Goal: Navigation & Orientation: Find specific page/section

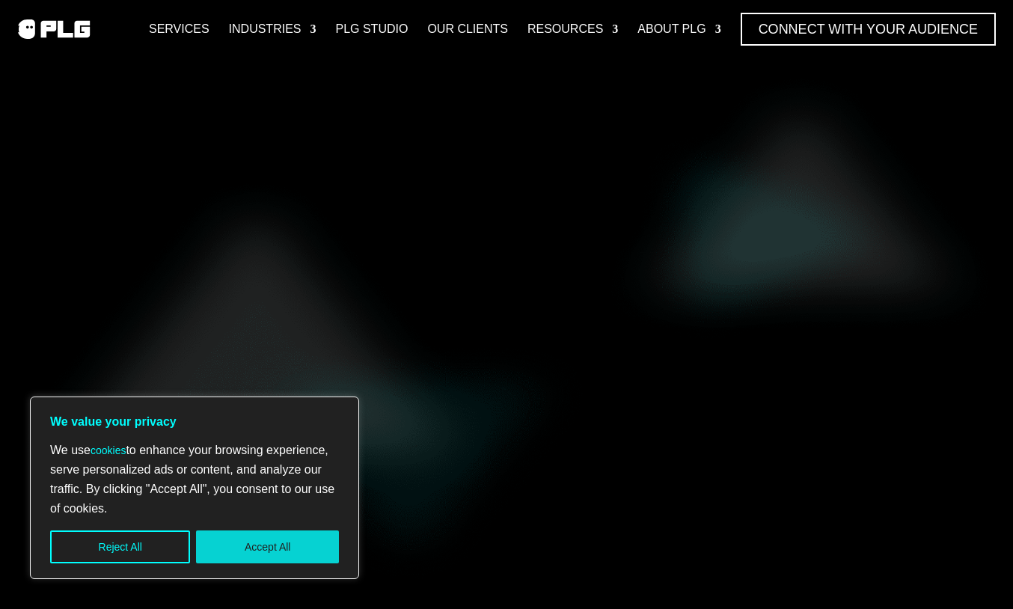
click at [278, 550] on button "Accept All" at bounding box center [267, 546] width 143 height 33
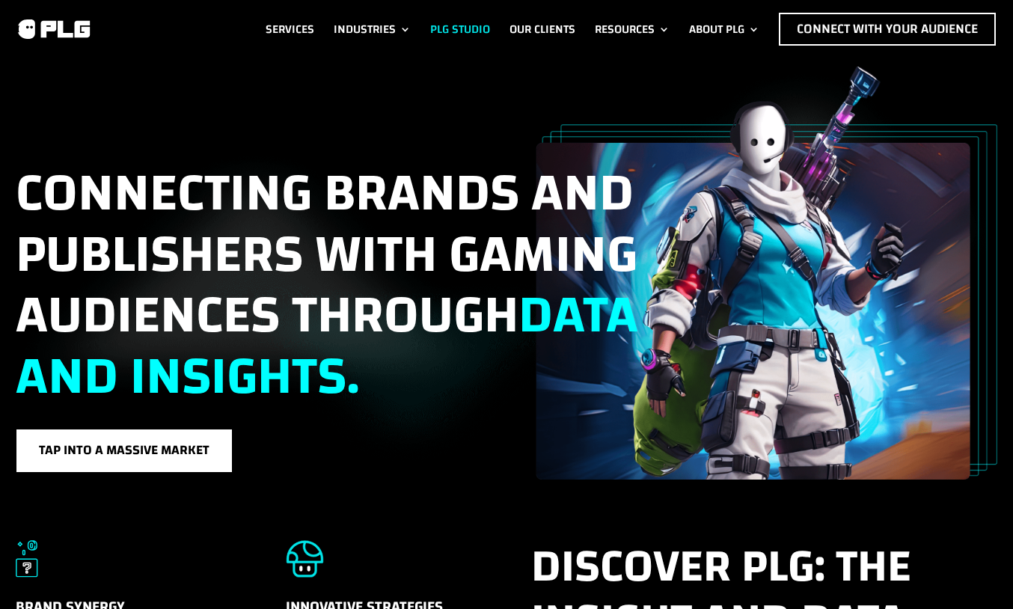
click at [433, 20] on link "PLG Studio" at bounding box center [460, 29] width 60 height 33
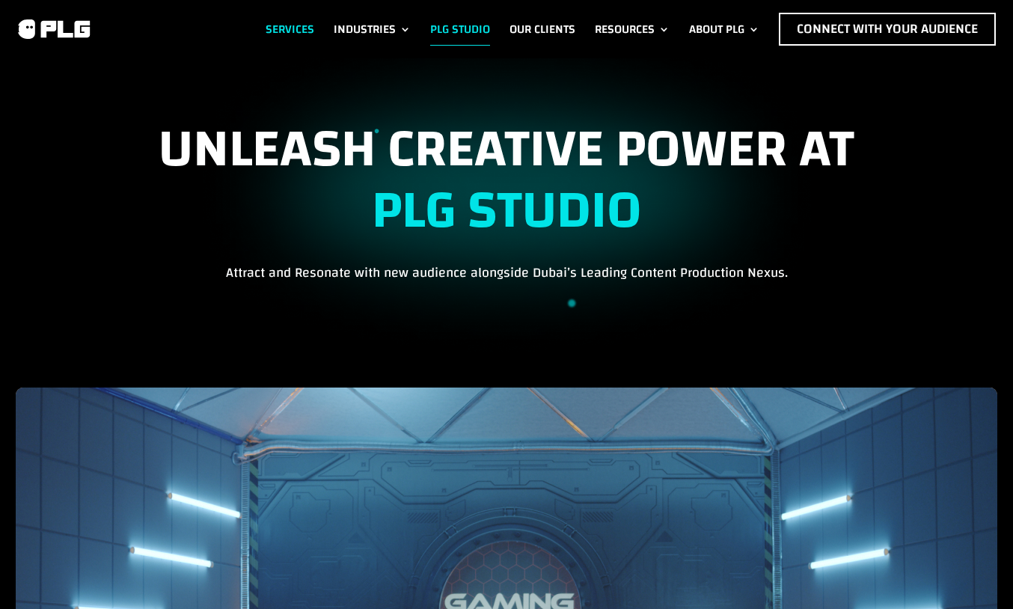
click at [286, 20] on link "Services" at bounding box center [290, 29] width 49 height 33
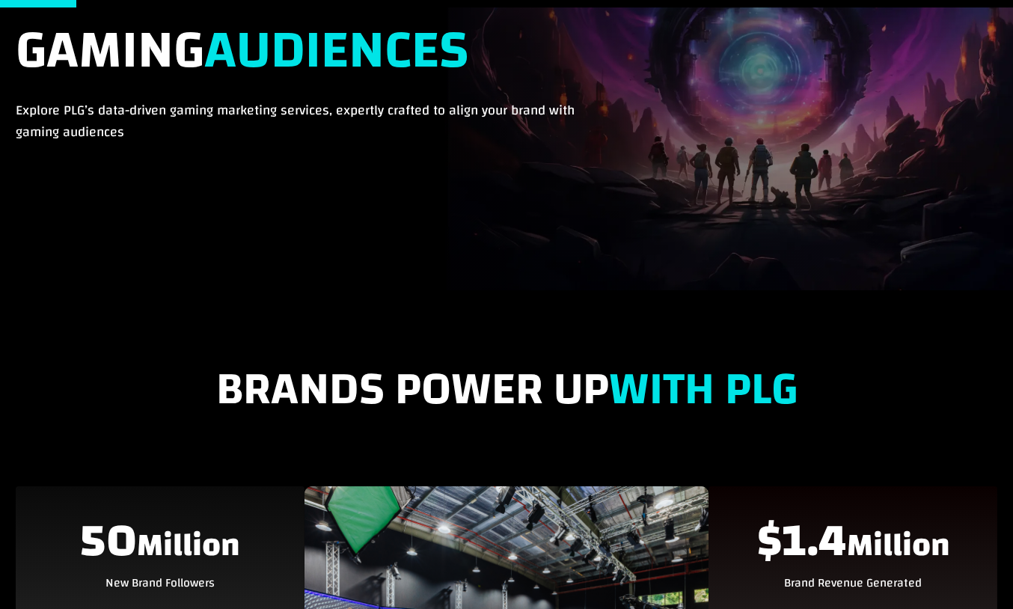
scroll to position [726, 0]
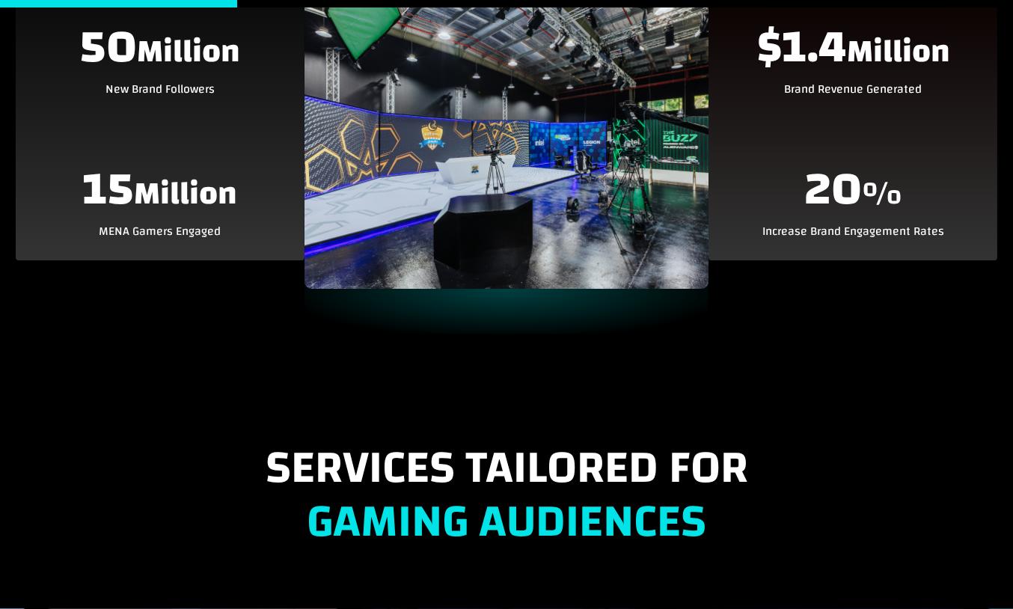
click at [503, 137] on img at bounding box center [507, 141] width 405 height 296
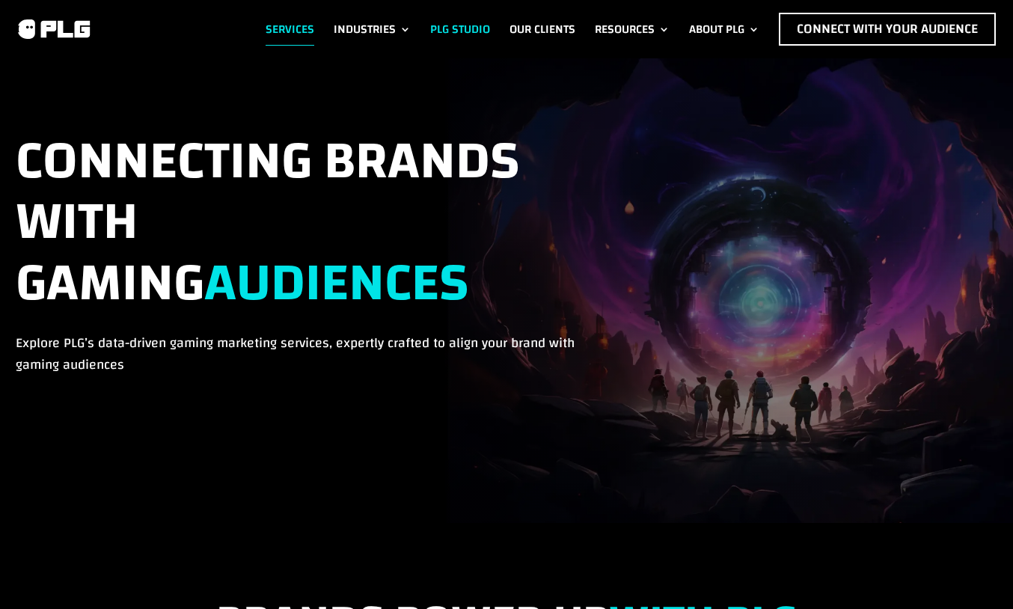
scroll to position [0, 0]
click at [447, 23] on link "PLG Studio" at bounding box center [460, 29] width 60 height 33
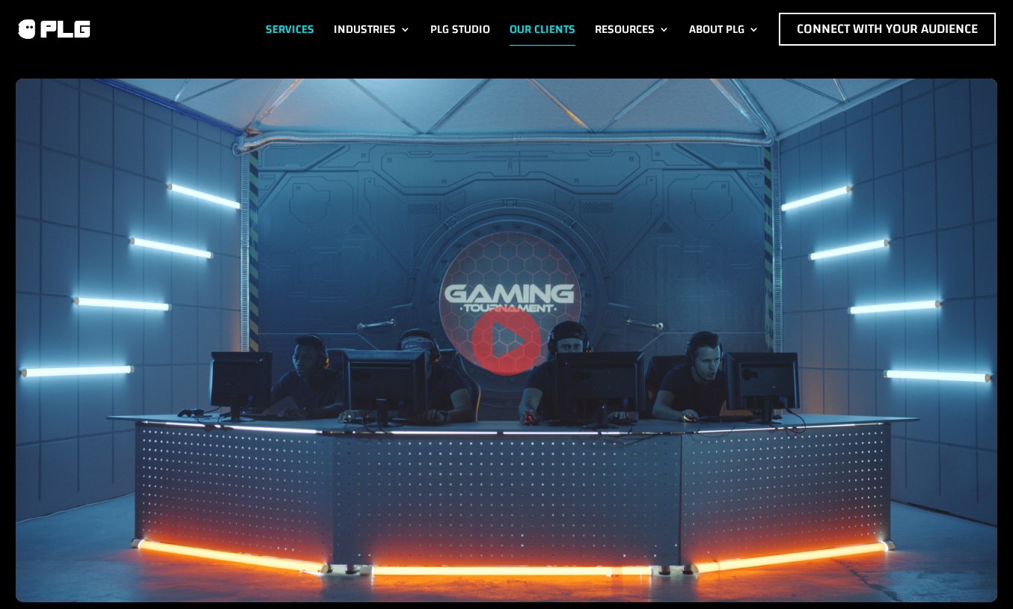
click at [280, 28] on link "Services" at bounding box center [290, 29] width 49 height 33
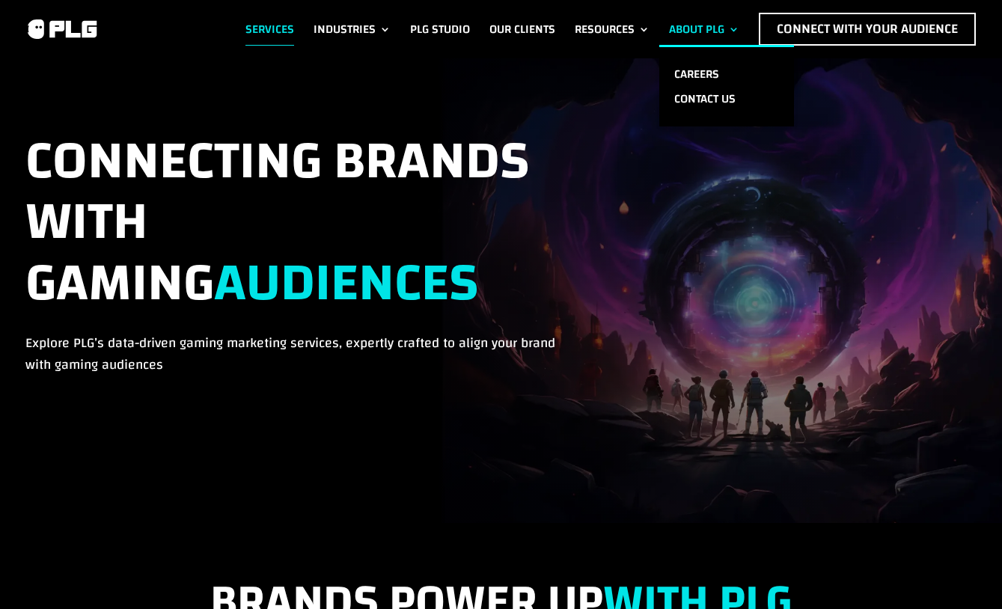
click at [688, 16] on link "About PLG" at bounding box center [704, 29] width 70 height 33
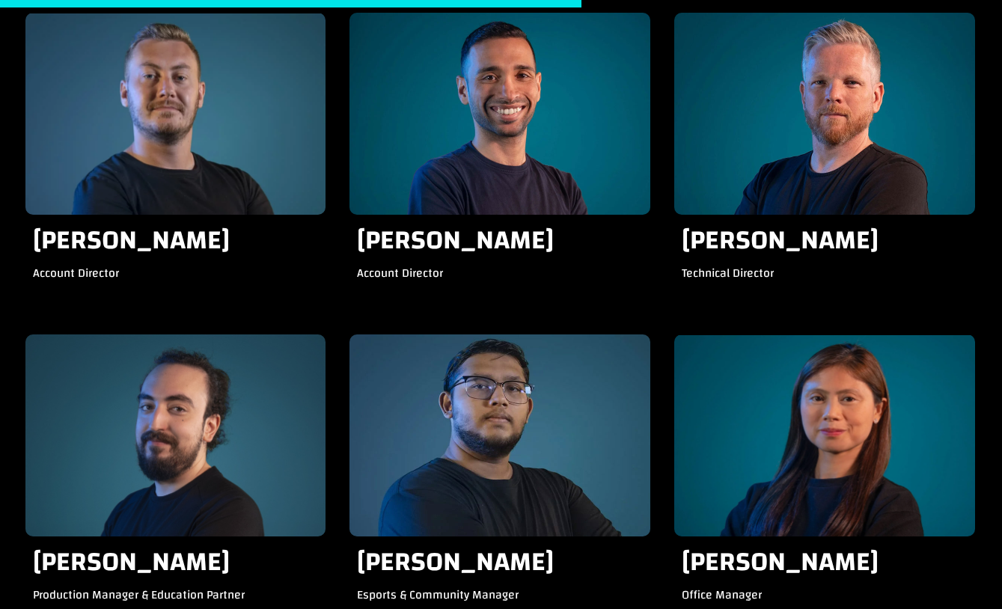
scroll to position [1658, 0]
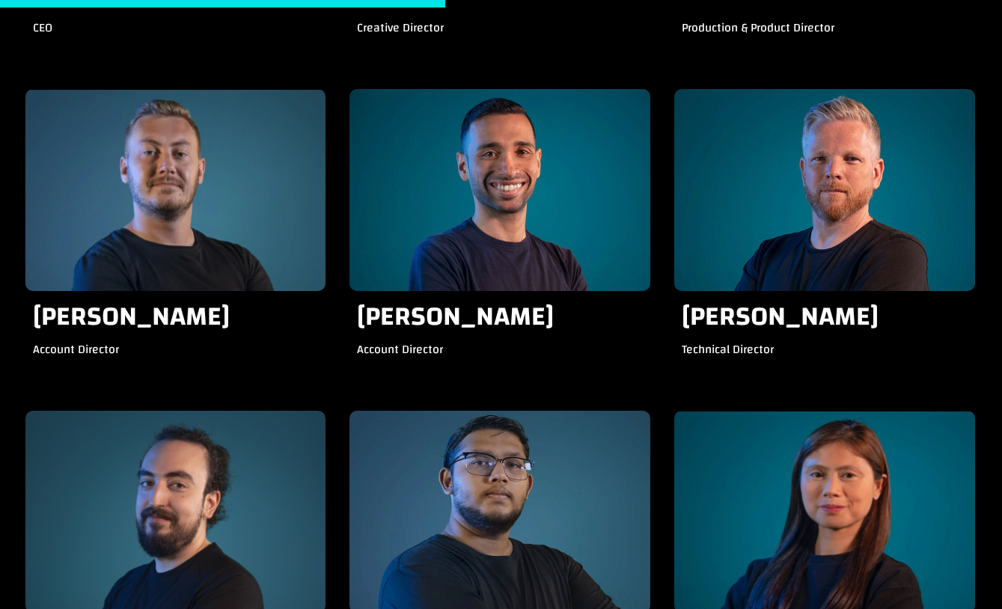
click at [842, 215] on img at bounding box center [824, 190] width 301 height 202
click at [729, 340] on h3 "[PERSON_NAME]" at bounding box center [825, 321] width 286 height 37
click at [857, 119] on img at bounding box center [824, 190] width 301 height 202
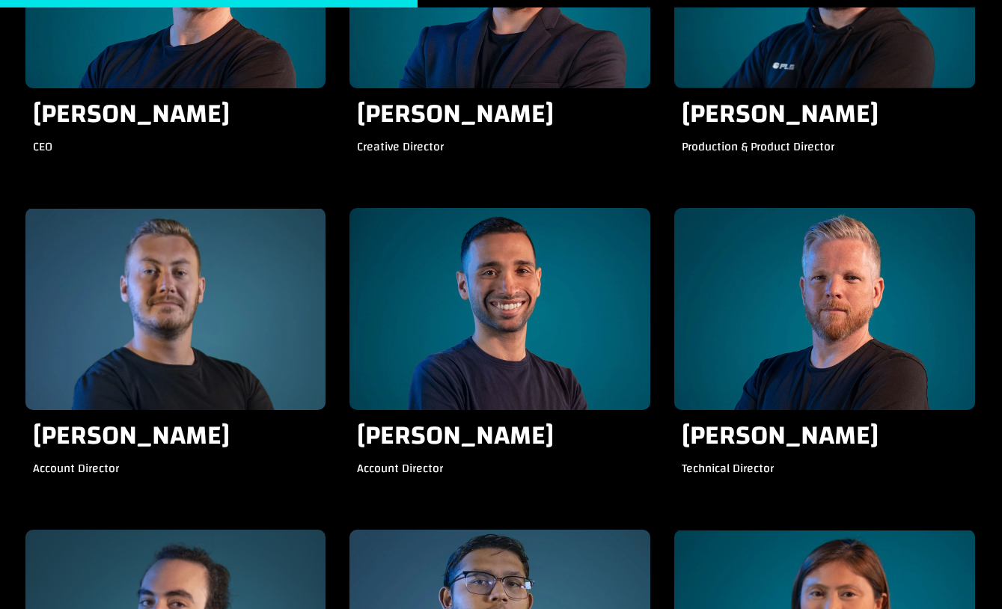
scroll to position [1520, 0]
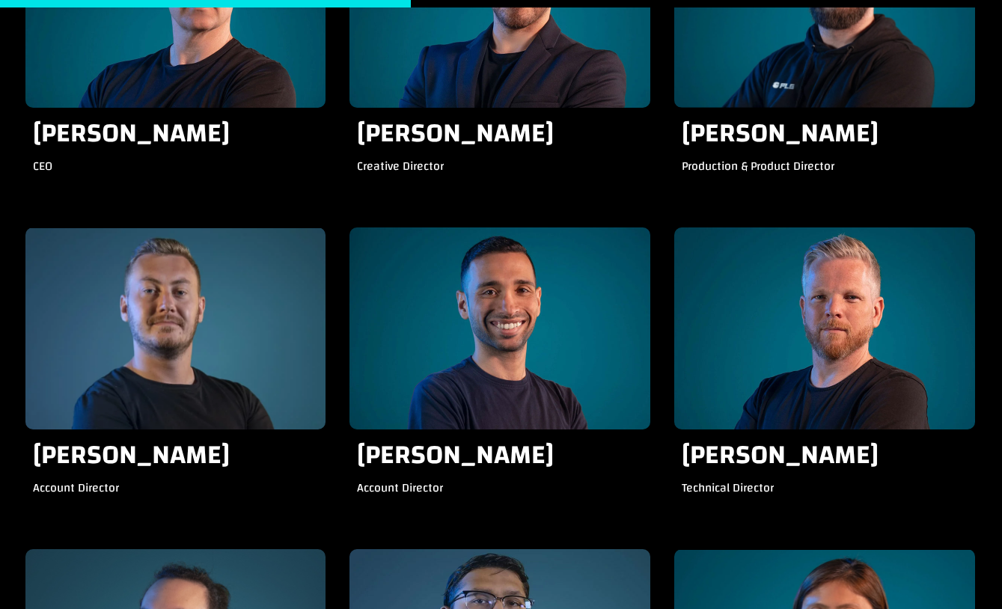
click at [807, 349] on img at bounding box center [824, 328] width 301 height 202
click at [833, 325] on img at bounding box center [824, 328] width 301 height 202
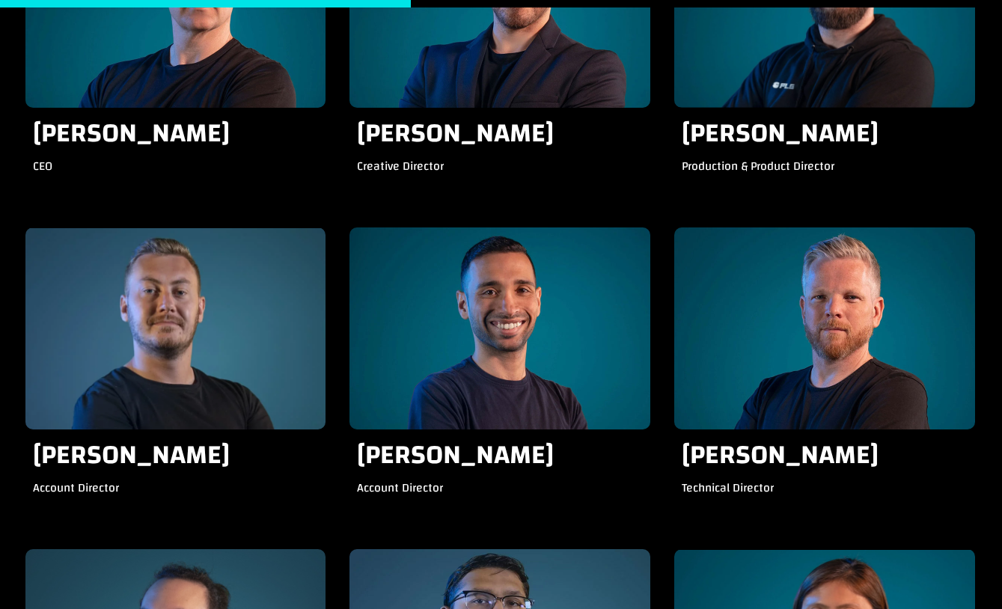
click at [833, 325] on img at bounding box center [824, 328] width 301 height 202
click at [833, 323] on img at bounding box center [824, 328] width 301 height 202
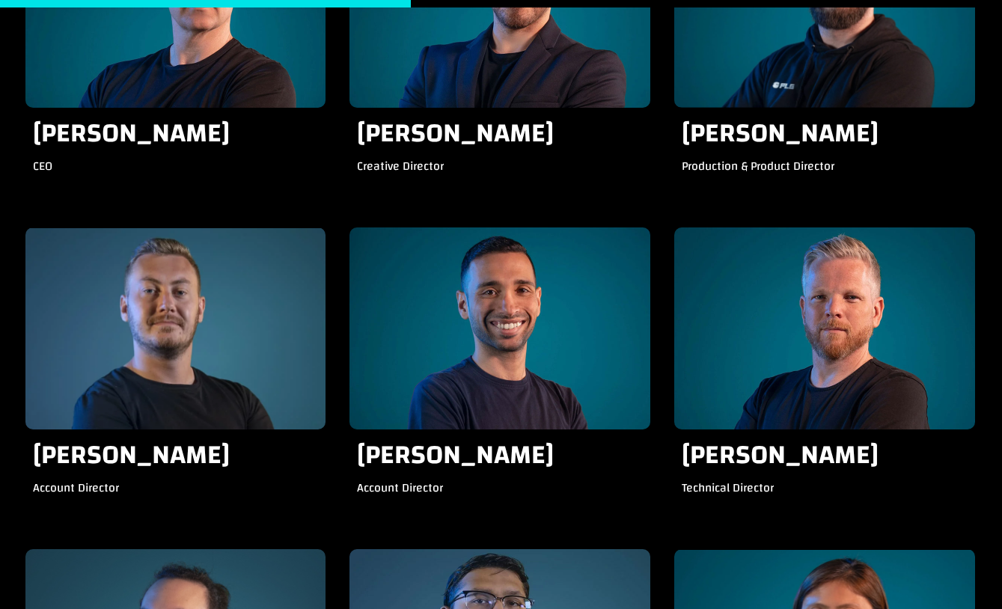
click at [833, 323] on img at bounding box center [824, 328] width 301 height 202
click at [833, 322] on img at bounding box center [824, 328] width 301 height 202
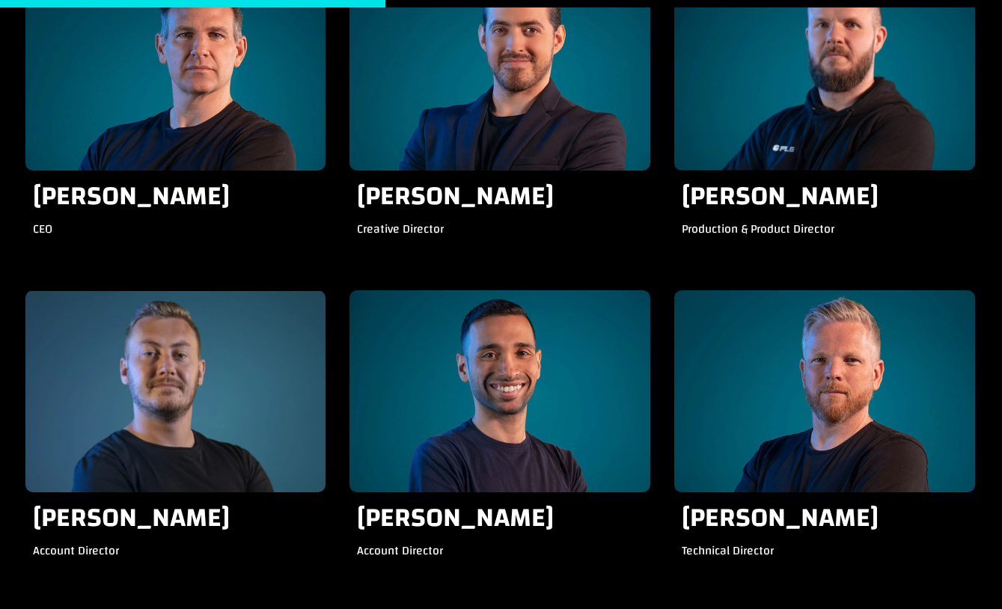
scroll to position [1494, 0]
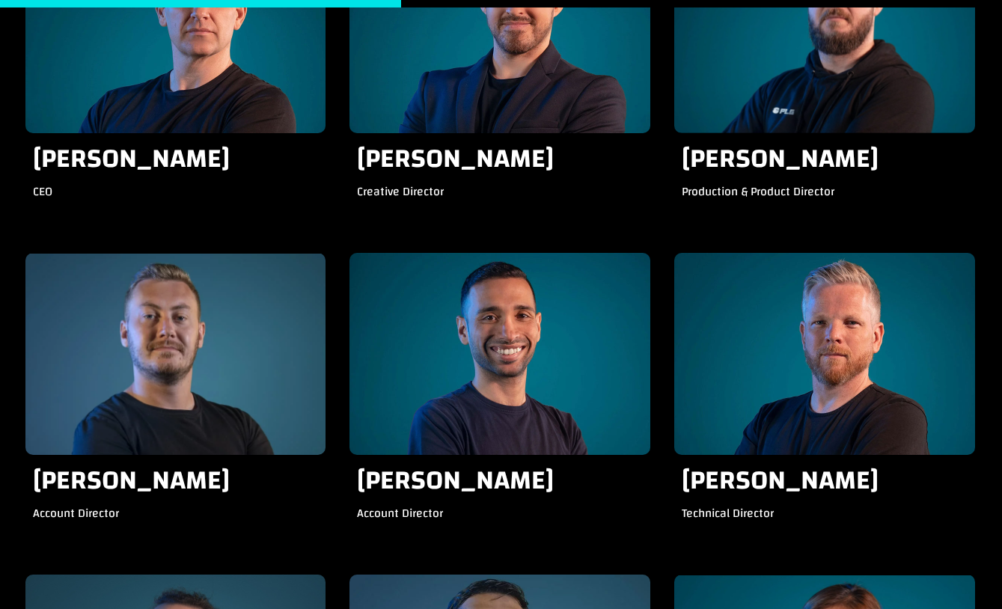
click at [902, 307] on img at bounding box center [824, 354] width 301 height 202
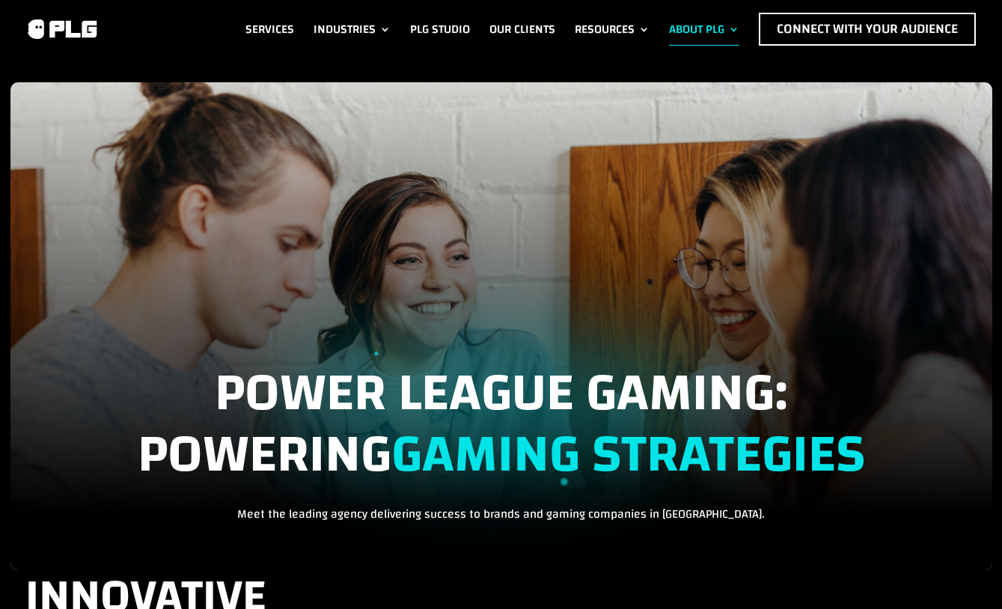
scroll to position [0, 0]
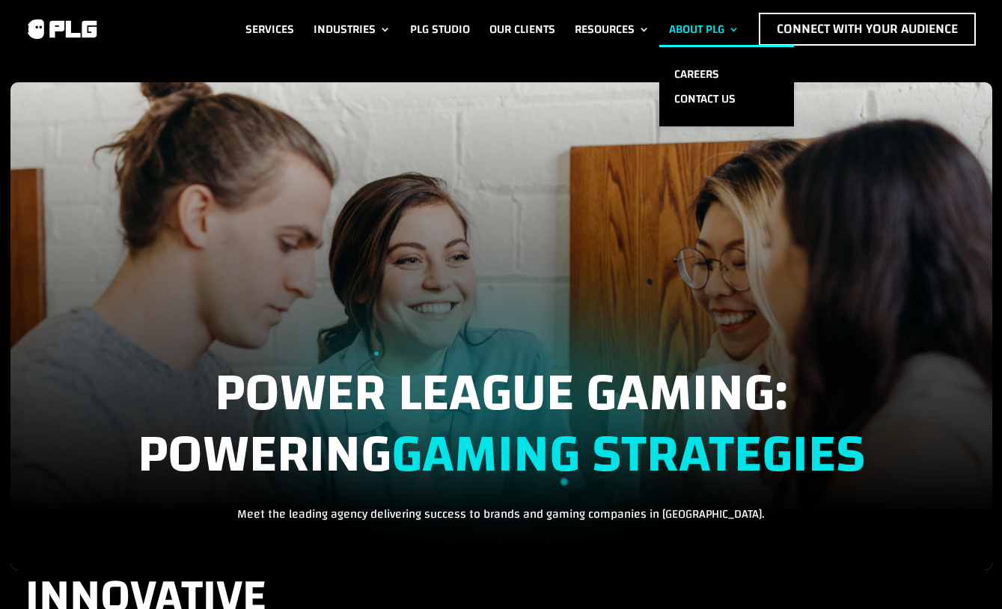
click at [687, 19] on link "About PLG" at bounding box center [704, 29] width 70 height 33
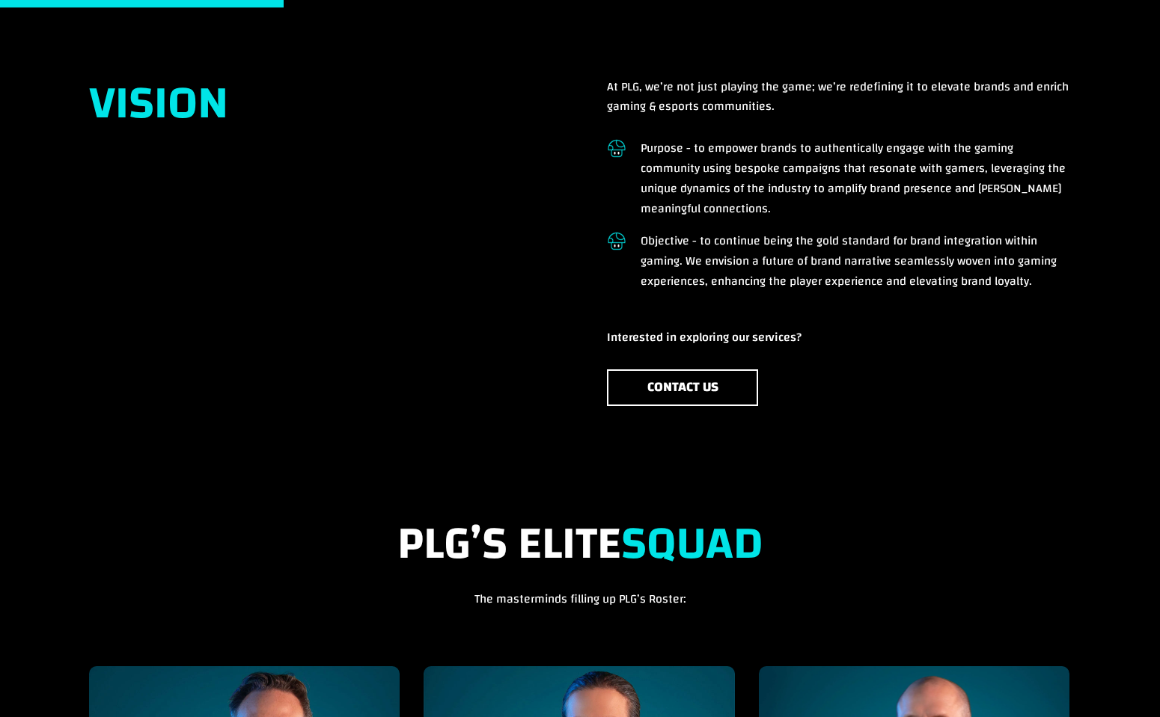
scroll to position [1257, 0]
